Goal: Check status: Check status

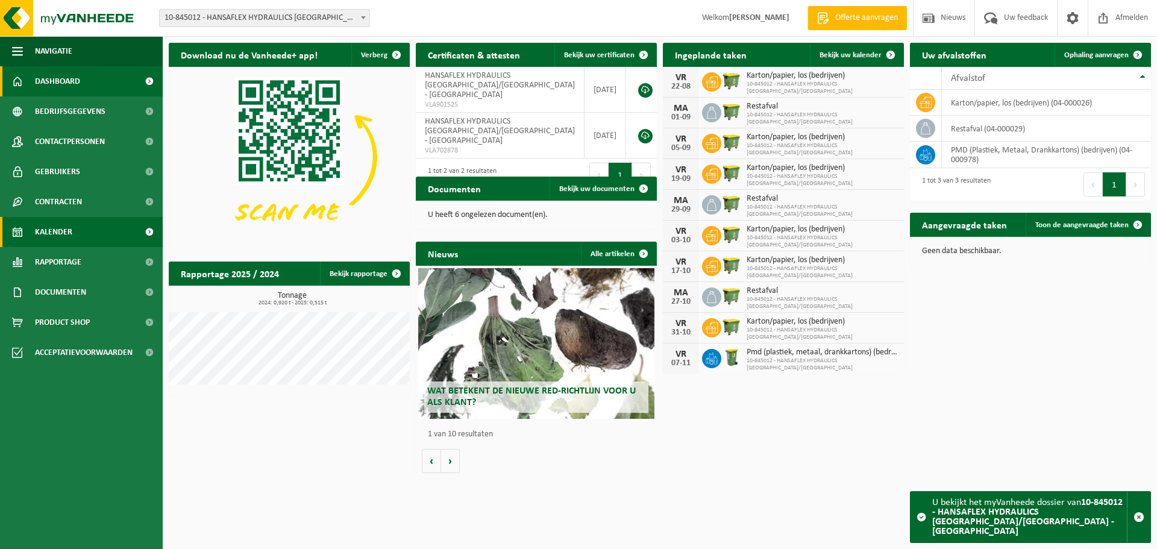
click at [72, 230] on span "Kalender" at bounding box center [53, 232] width 37 height 30
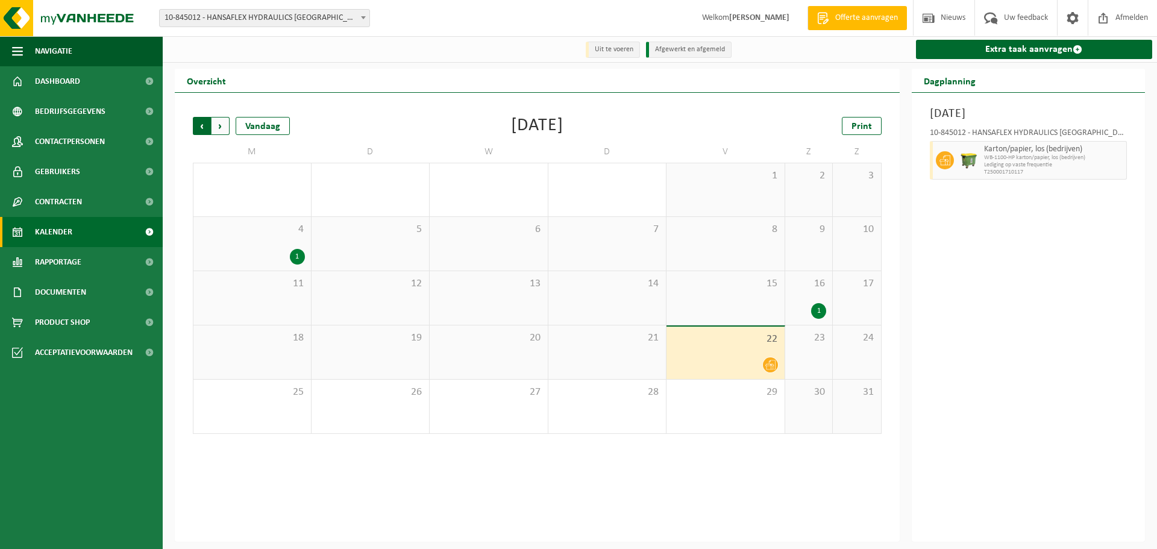
click at [220, 125] on span "Volgende" at bounding box center [221, 126] width 18 height 18
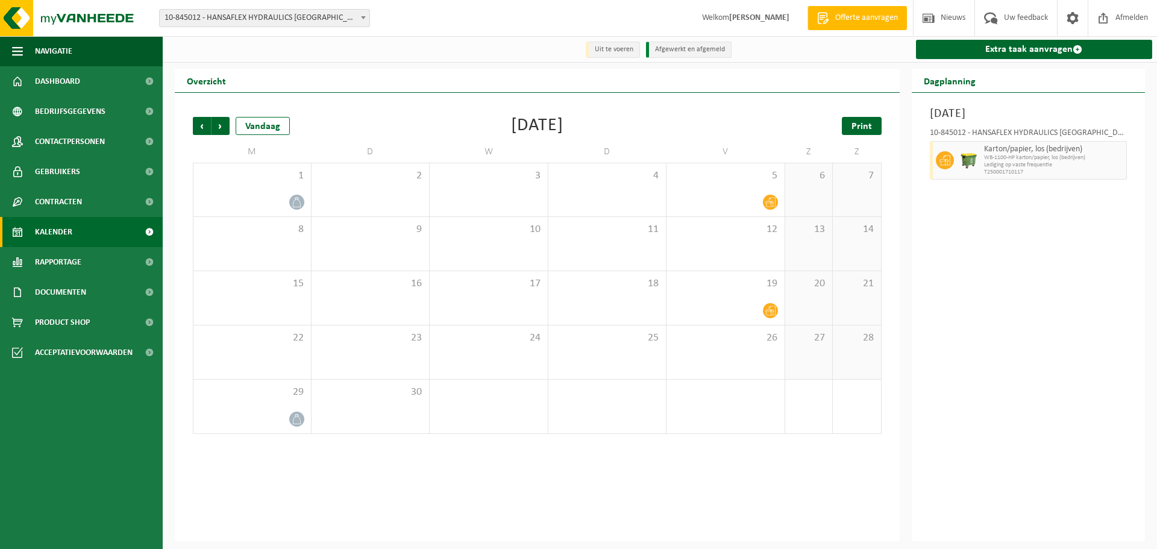
click at [865, 128] on span "Print" at bounding box center [862, 127] width 20 height 10
click at [364, 17] on b at bounding box center [363, 17] width 5 height 3
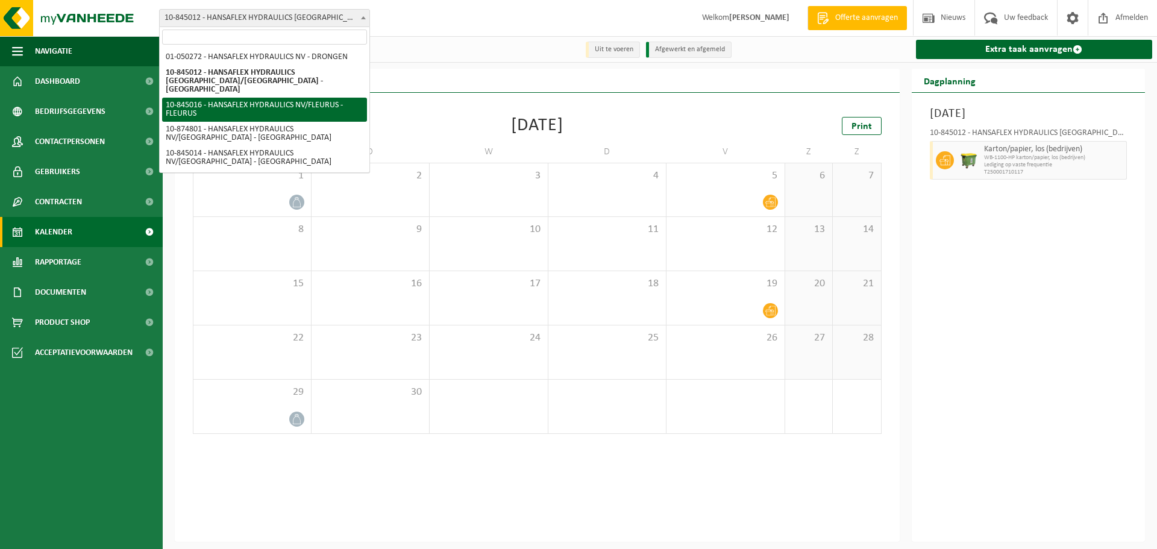
select select "93370"
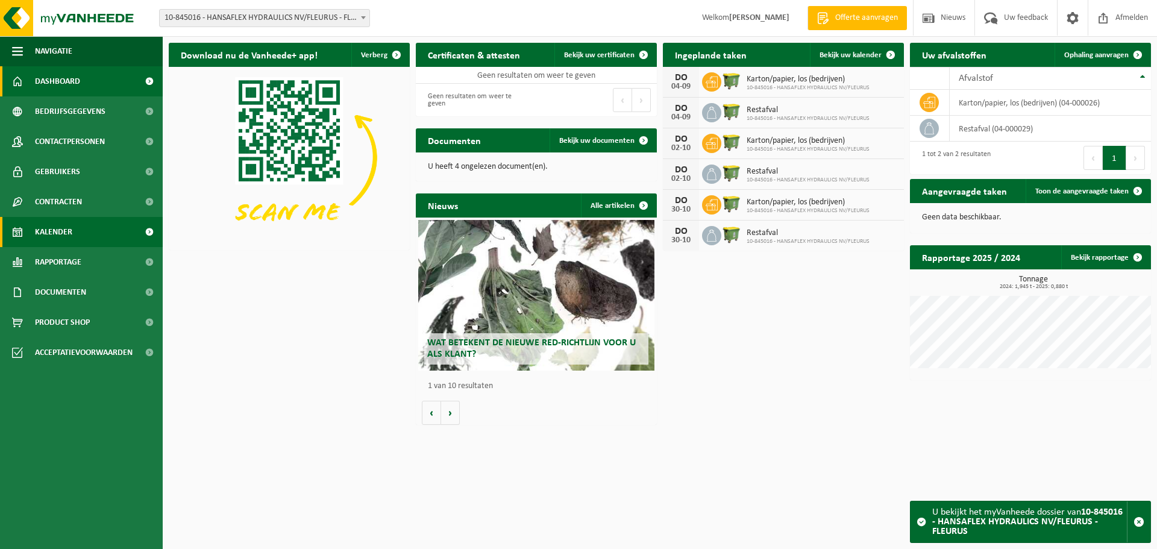
click at [52, 234] on span "Kalender" at bounding box center [53, 232] width 37 height 30
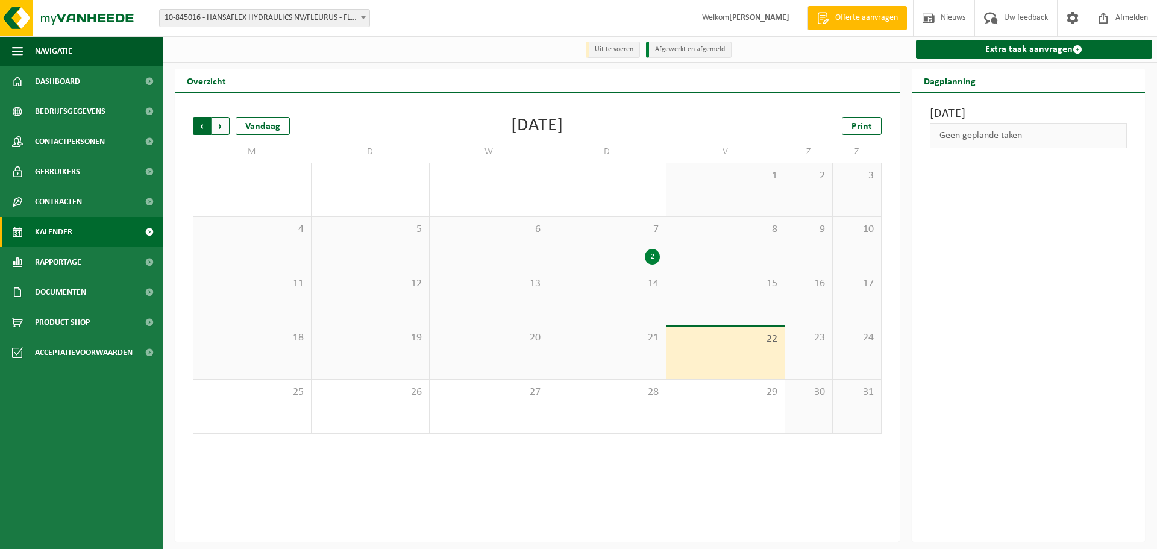
click at [221, 125] on span "Volgende" at bounding box center [221, 126] width 18 height 18
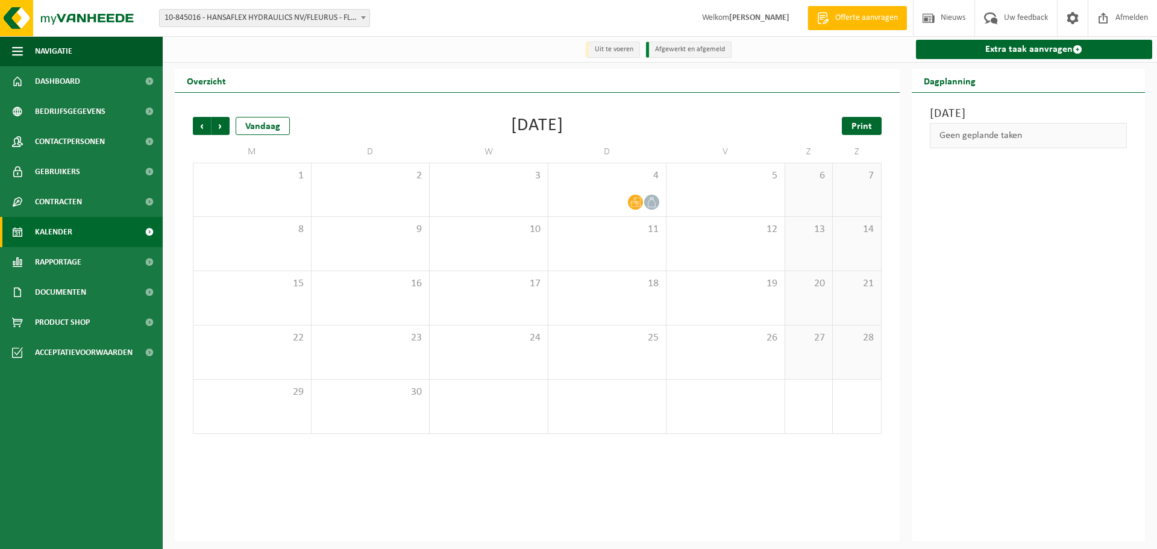
click at [858, 123] on span "Print" at bounding box center [862, 127] width 20 height 10
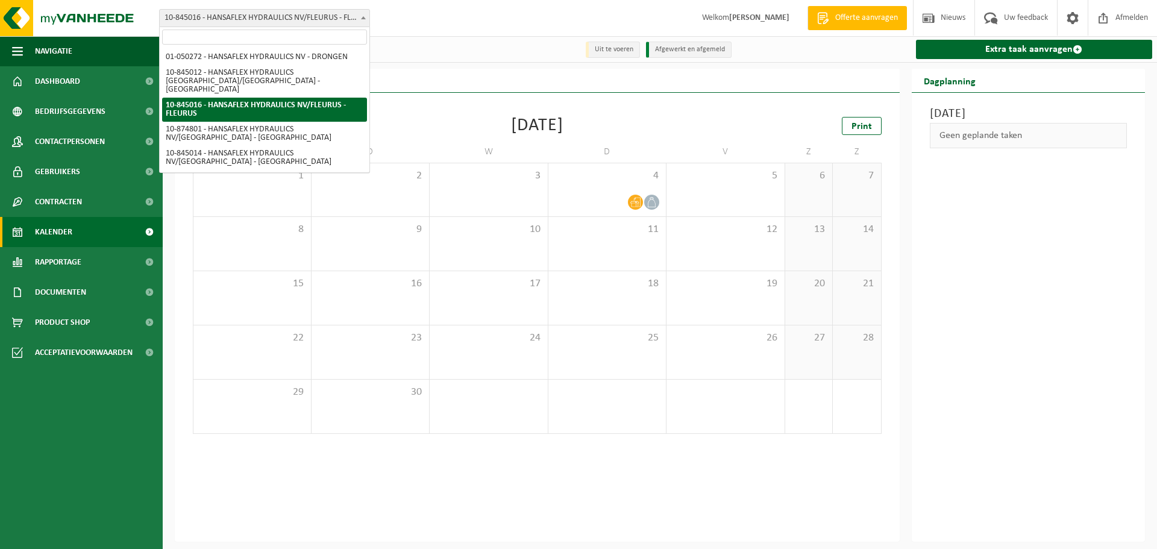
click at [365, 16] on span at bounding box center [363, 18] width 12 height 16
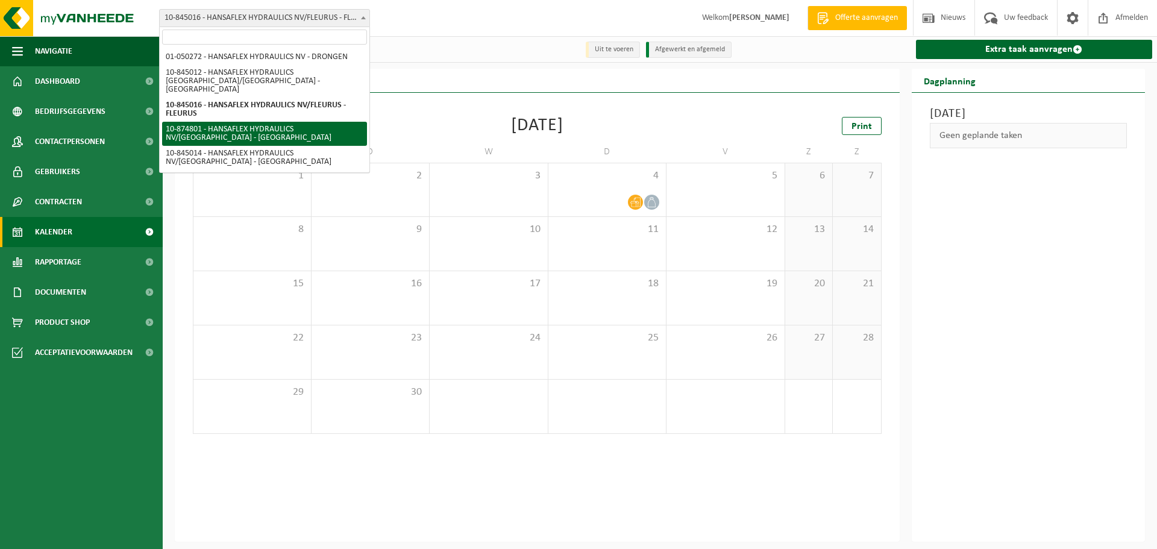
select select "106808"
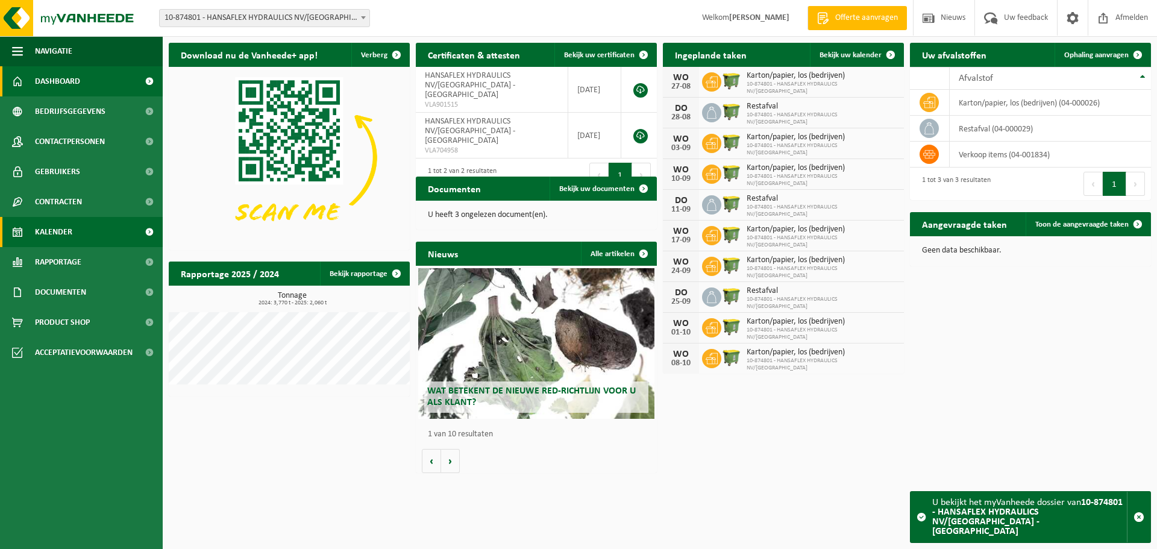
click at [50, 227] on span "Kalender" at bounding box center [53, 232] width 37 height 30
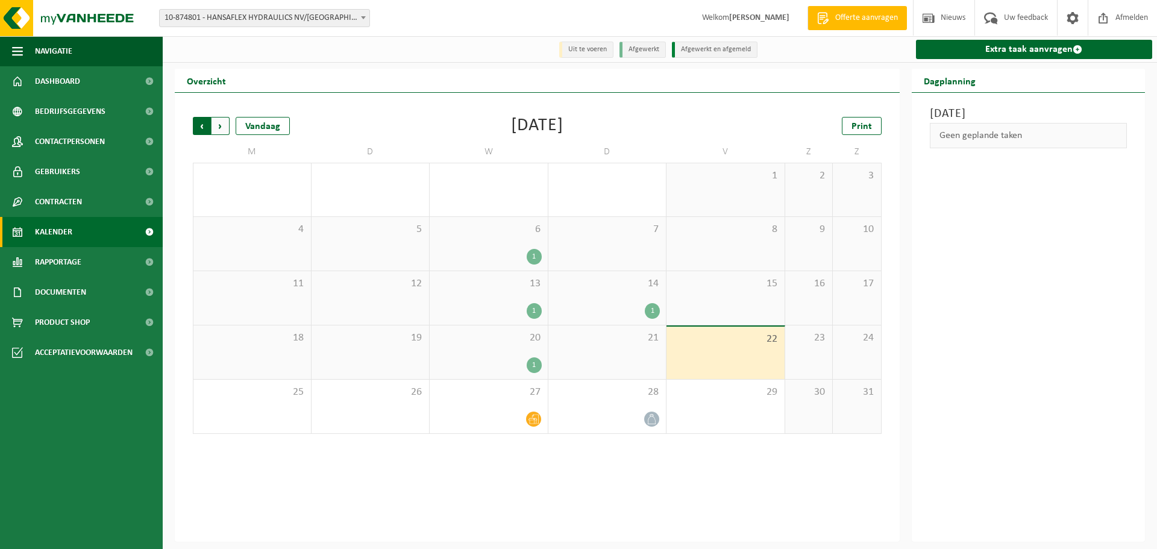
click at [219, 126] on span "Volgende" at bounding box center [221, 126] width 18 height 18
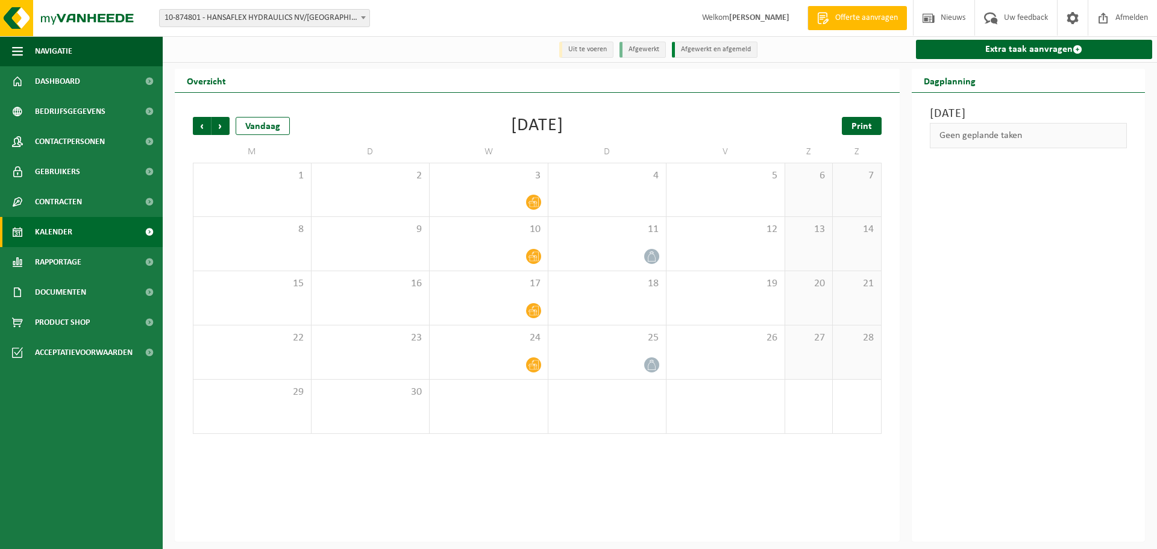
click at [867, 128] on span "Print" at bounding box center [862, 127] width 20 height 10
